Goal: Task Accomplishment & Management: Complete application form

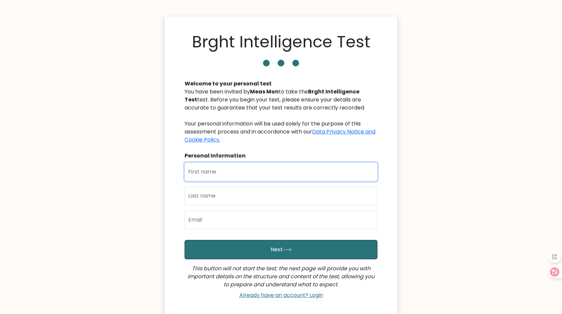
click at [234, 170] on input "text" at bounding box center [281, 172] width 193 height 19
type input "Chea"
type input "Lanet"
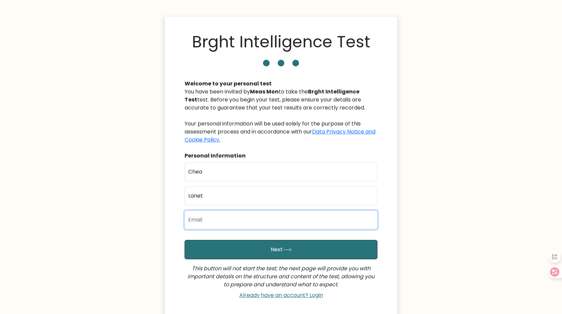
click at [211, 224] on input "email" at bounding box center [281, 220] width 193 height 19
type input "chealanet159@gmail.com"
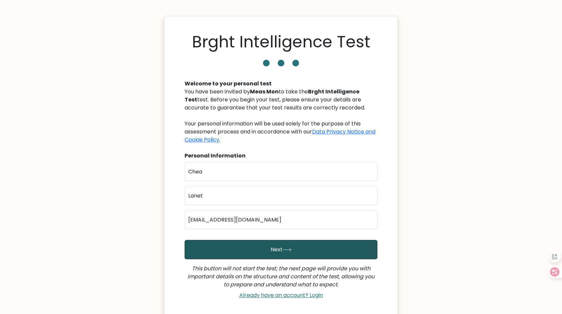
click at [282, 248] on button "Next" at bounding box center [281, 249] width 193 height 19
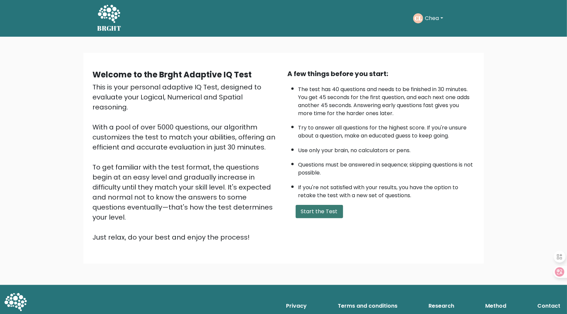
click at [324, 214] on button "Start the Test" at bounding box center [319, 211] width 47 height 13
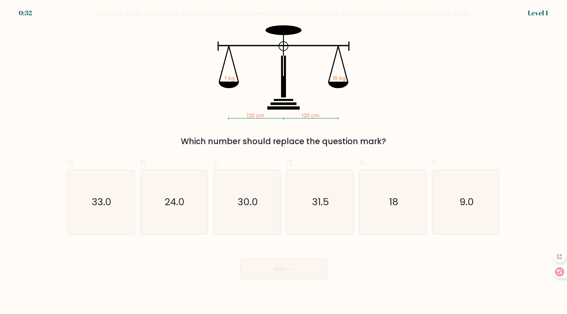
drag, startPoint x: 183, startPoint y: 140, endPoint x: 387, endPoint y: 140, distance: 204.3
click at [387, 140] on div "Which number should replace the question mark?" at bounding box center [283, 142] width 425 height 12
click at [559, 272] on icon at bounding box center [554, 271] width 9 height 9
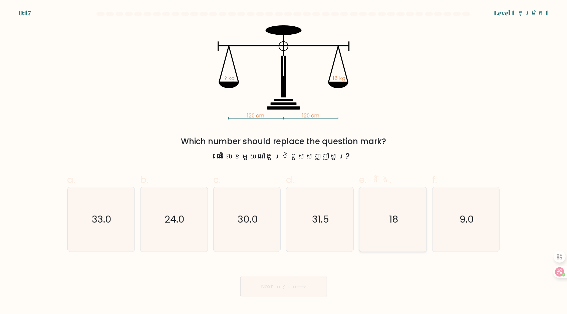
click at [411, 223] on icon "18" at bounding box center [393, 219] width 64 height 64
click at [284, 162] on input "e. និង. 18" at bounding box center [284, 159] width 0 height 4
radio input "true"
click at [285, 289] on font "បន្ទាប់" at bounding box center [286, 287] width 21 height 8
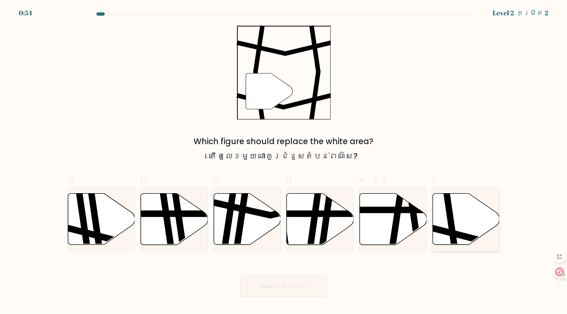
click at [455, 231] on icon at bounding box center [452, 192] width 10 height 135
click at [284, 162] on input "f." at bounding box center [284, 159] width 0 height 4
radio input "true"
click at [292, 282] on button "Next បន្ទាប់" at bounding box center [283, 286] width 87 height 21
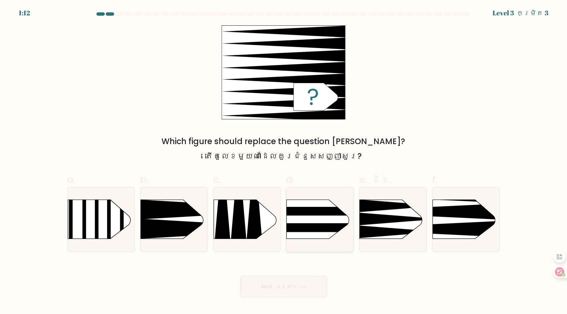
click at [324, 219] on rect at bounding box center [277, 191] width 174 height 133
click at [284, 162] on input "d." at bounding box center [284, 159] width 0 height 4
radio input "true"
click at [469, 217] on icon at bounding box center [418, 212] width 175 height 17
click at [284, 162] on input "f." at bounding box center [284, 159] width 0 height 4
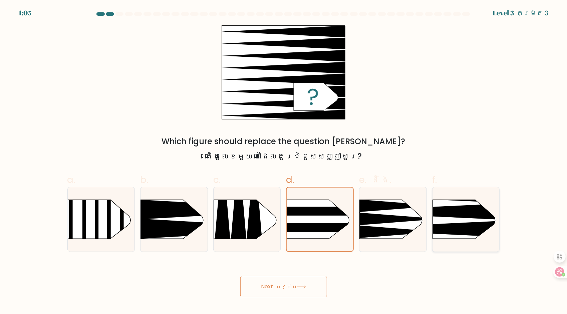
radio input "true"
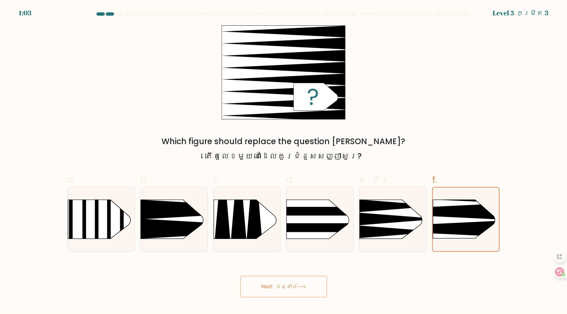
click at [300, 284] on button "Next បន្ទាប់" at bounding box center [283, 286] width 87 height 21
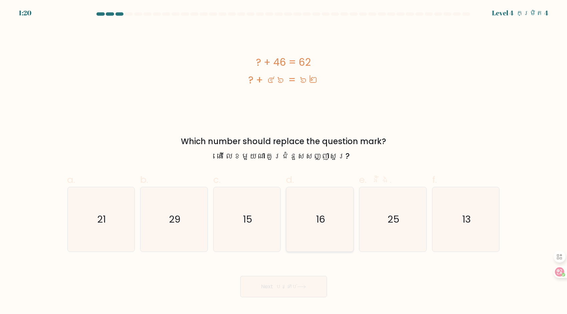
click at [318, 222] on text "16" at bounding box center [320, 219] width 9 height 13
click at [284, 162] on input "d. 16" at bounding box center [284, 159] width 0 height 4
radio input "true"
click at [280, 291] on button "Next បន្ទាប់" at bounding box center [283, 286] width 87 height 21
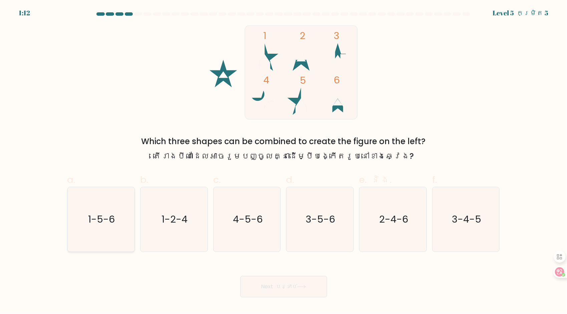
click at [110, 222] on text "1-5-6" at bounding box center [101, 219] width 27 height 13
click at [284, 162] on input "a. 1-5-6" at bounding box center [284, 159] width 0 height 4
radio input "true"
click at [298, 283] on button "Next បន្ទាប់" at bounding box center [283, 286] width 87 height 21
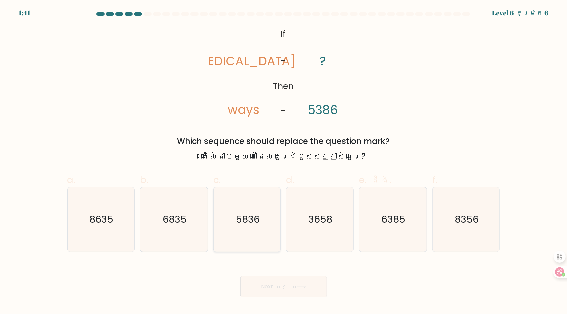
click at [253, 224] on text "5836" at bounding box center [248, 219] width 24 height 13
click at [284, 162] on input "c. 5836" at bounding box center [284, 159] width 0 height 4
radio input "true"
click at [307, 289] on button "Next បន្ទាប់" at bounding box center [283, 286] width 87 height 21
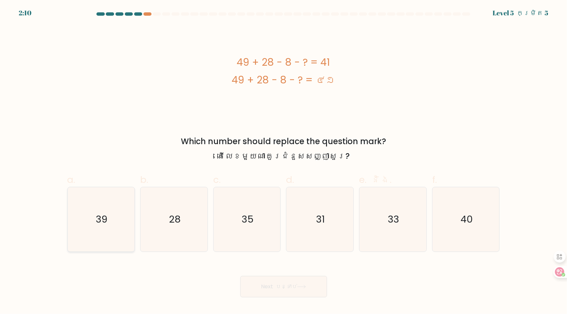
click at [114, 225] on icon "39" at bounding box center [101, 219] width 64 height 64
click at [284, 162] on input "a. 39" at bounding box center [284, 159] width 0 height 4
radio input "true"
click at [294, 284] on font "បន្ទាប់" at bounding box center [286, 287] width 21 height 8
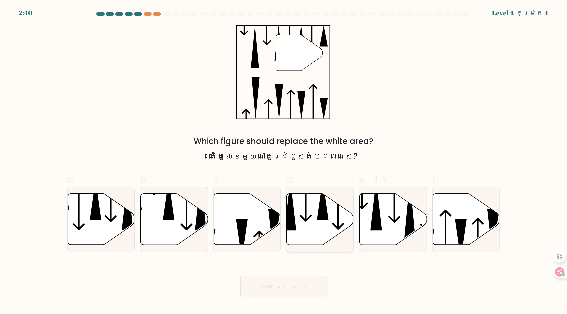
click at [326, 220] on icon at bounding box center [323, 200] width 12 height 40
click at [284, 162] on input "d." at bounding box center [284, 159] width 0 height 4
radio input "true"
click at [296, 289] on font "បន្ទាប់" at bounding box center [286, 287] width 21 height 8
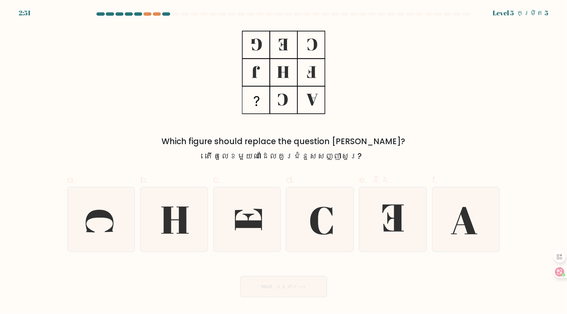
click at [17, 12] on form at bounding box center [283, 154] width 567 height 285
click at [184, 218] on icon at bounding box center [175, 220] width 27 height 27
click at [284, 162] on input "b." at bounding box center [284, 159] width 0 height 4
radio input "true"
click at [296, 284] on button "Next បន្ទាប់" at bounding box center [283, 286] width 87 height 21
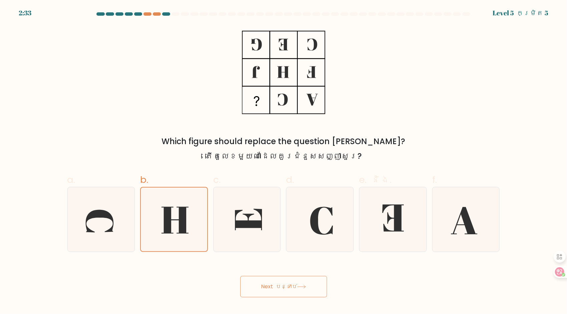
click at [297, 289] on button "Next បន្ទាប់" at bounding box center [283, 286] width 87 height 21
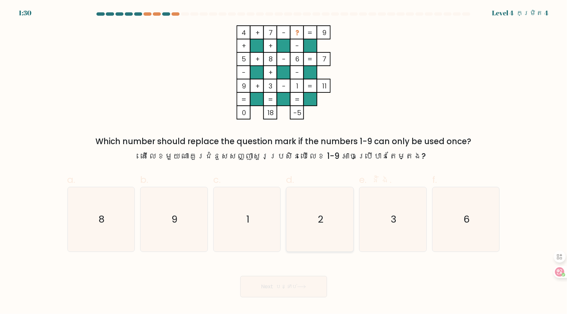
click at [319, 213] on text "2" at bounding box center [321, 219] width 6 height 13
click at [284, 162] on input "d. 2" at bounding box center [284, 159] width 0 height 4
radio input "true"
click at [390, 208] on icon "3" at bounding box center [393, 219] width 64 height 64
click at [284, 162] on input "e. និង. 3" at bounding box center [284, 159] width 0 height 4
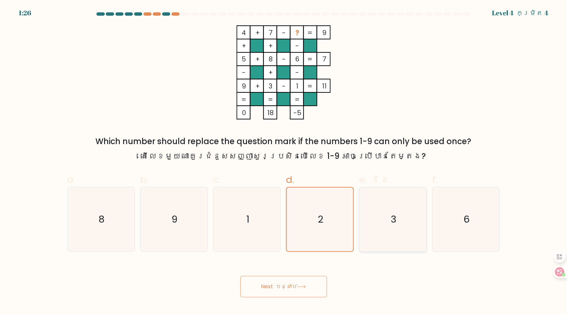
radio input "true"
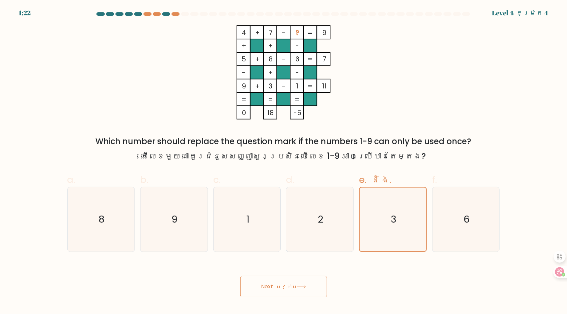
click at [314, 288] on button "Next បន្ទាប់" at bounding box center [283, 286] width 87 height 21
click at [294, 285] on font "បន្ទាប់" at bounding box center [286, 287] width 21 height 8
click at [290, 288] on font "បន្ទាប់" at bounding box center [286, 287] width 21 height 8
click at [421, 218] on icon "3" at bounding box center [393, 220] width 64 height 64
click at [284, 162] on input "e. និង. 3" at bounding box center [284, 159] width 0 height 4
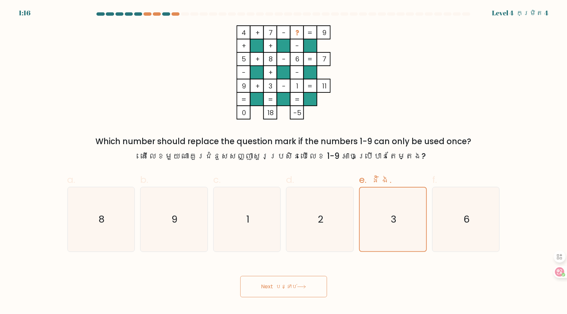
click at [263, 286] on button "Next បន្ទាប់" at bounding box center [283, 286] width 87 height 21
click at [295, 282] on button "Next បន្ទាប់" at bounding box center [283, 286] width 87 height 21
click at [296, 284] on font "បន្ទាប់" at bounding box center [286, 287] width 21 height 8
drag, startPoint x: 296, startPoint y: 284, endPoint x: 319, endPoint y: 295, distance: 25.4
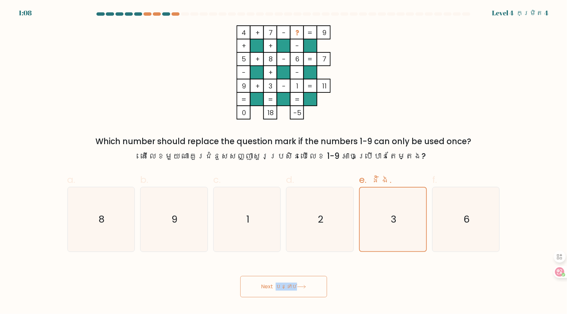
click at [319, 295] on button "Next បន្ទាប់" at bounding box center [283, 286] width 87 height 21
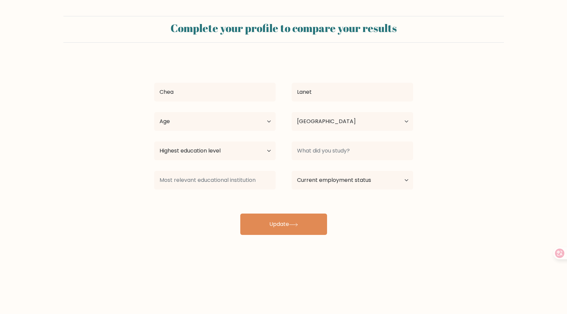
select select "KH"
click at [297, 224] on icon at bounding box center [293, 225] width 9 height 4
click at [267, 119] on select "Age Under 18 years old 18-24 years old 25-34 years old 35-44 years old 45-54 ye…" at bounding box center [215, 121] width 122 height 19
select select "35_44"
click at [154, 112] on select "Age Under 18 years old 18-24 years old 25-34 years old 35-44 years old 45-54 ye…" at bounding box center [215, 121] width 122 height 19
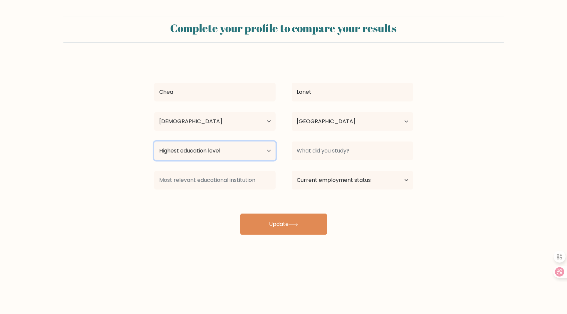
click at [253, 154] on select "Highest education level No schooling Primary Lower Secondary Upper Secondary Oc…" at bounding box center [215, 151] width 122 height 19
select select "primary"
click at [154, 142] on select "Highest education level No schooling Primary Lower Secondary Upper Secondary Oc…" at bounding box center [215, 151] width 122 height 19
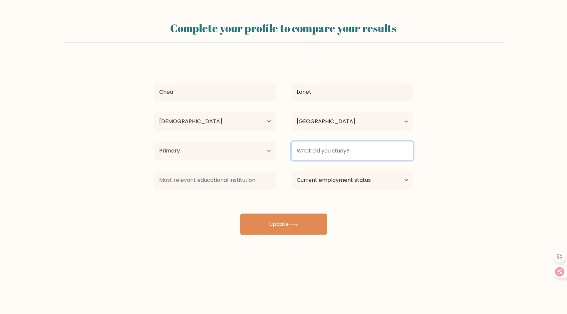
click at [330, 153] on input at bounding box center [353, 151] width 122 height 19
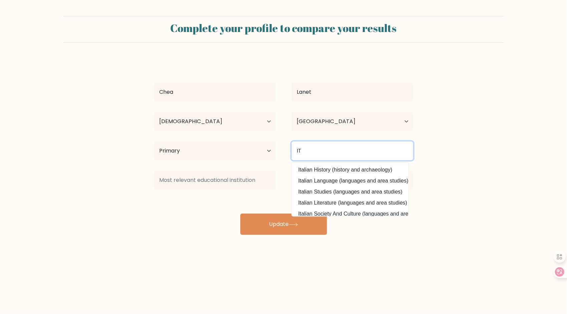
type input "IT"
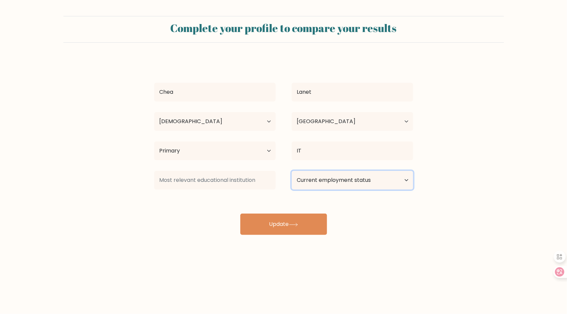
click at [333, 183] on select "Current employment status Employed Student Retired Other / prefer not to answer" at bounding box center [353, 180] width 122 height 19
select select "student"
click at [292, 171] on select "Current employment status Employed Student Retired Other / prefer not to answer" at bounding box center [353, 180] width 122 height 19
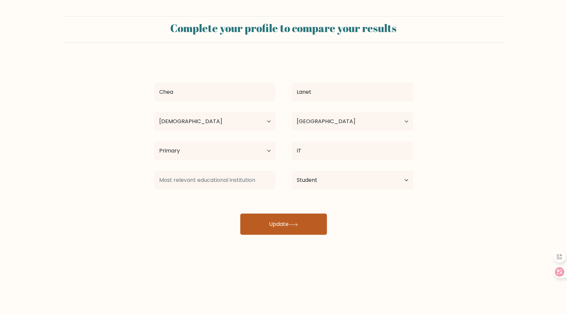
click at [294, 227] on button "Update" at bounding box center [283, 224] width 87 height 21
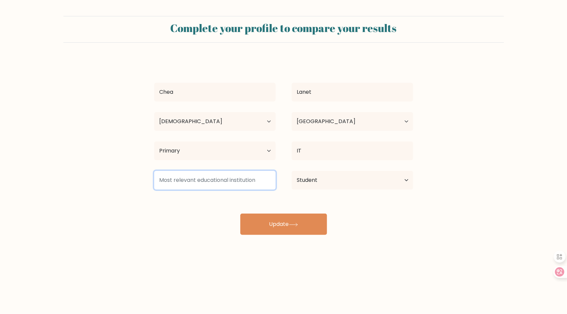
click at [186, 182] on input at bounding box center [215, 180] width 122 height 19
click at [223, 179] on input at bounding box center [215, 180] width 122 height 19
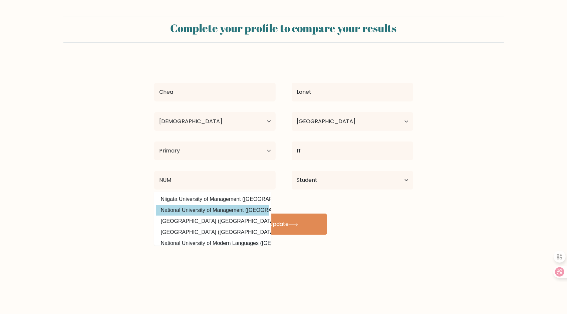
click at [244, 213] on option "National University of Management (Cambodia)" at bounding box center [213, 210] width 114 height 11
type input "National University of Management"
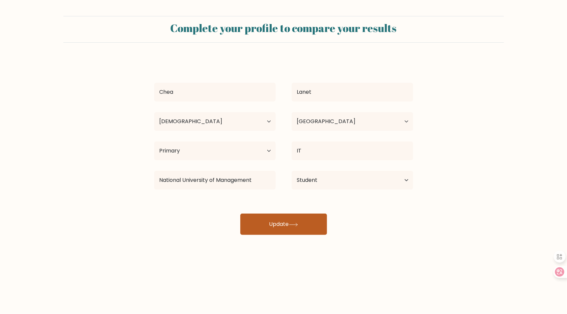
click at [282, 224] on button "Update" at bounding box center [283, 224] width 87 height 21
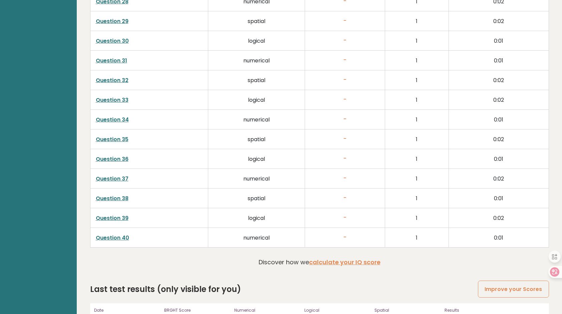
scroll to position [1658, 0]
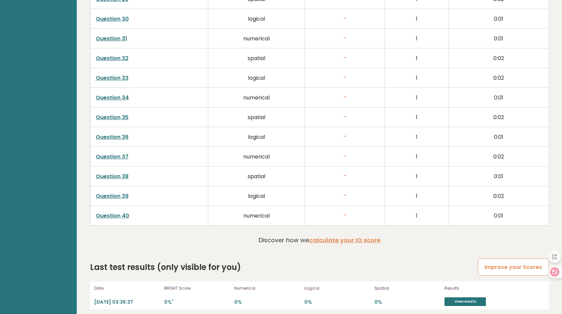
click at [495, 262] on link "Improve your Scores" at bounding box center [513, 267] width 71 height 17
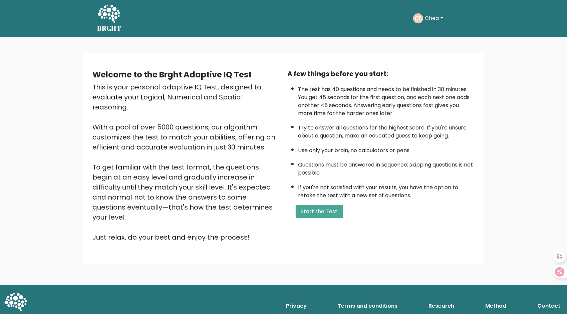
click at [436, 15] on button "Chea" at bounding box center [434, 18] width 22 height 9
click at [316, 27] on div "Take the test [PERSON_NAME] Dashboard Profile Settings Logout Dashboard Profile…" at bounding box center [298, 18] width 343 height 21
